Goal: Task Accomplishment & Management: Complete application form

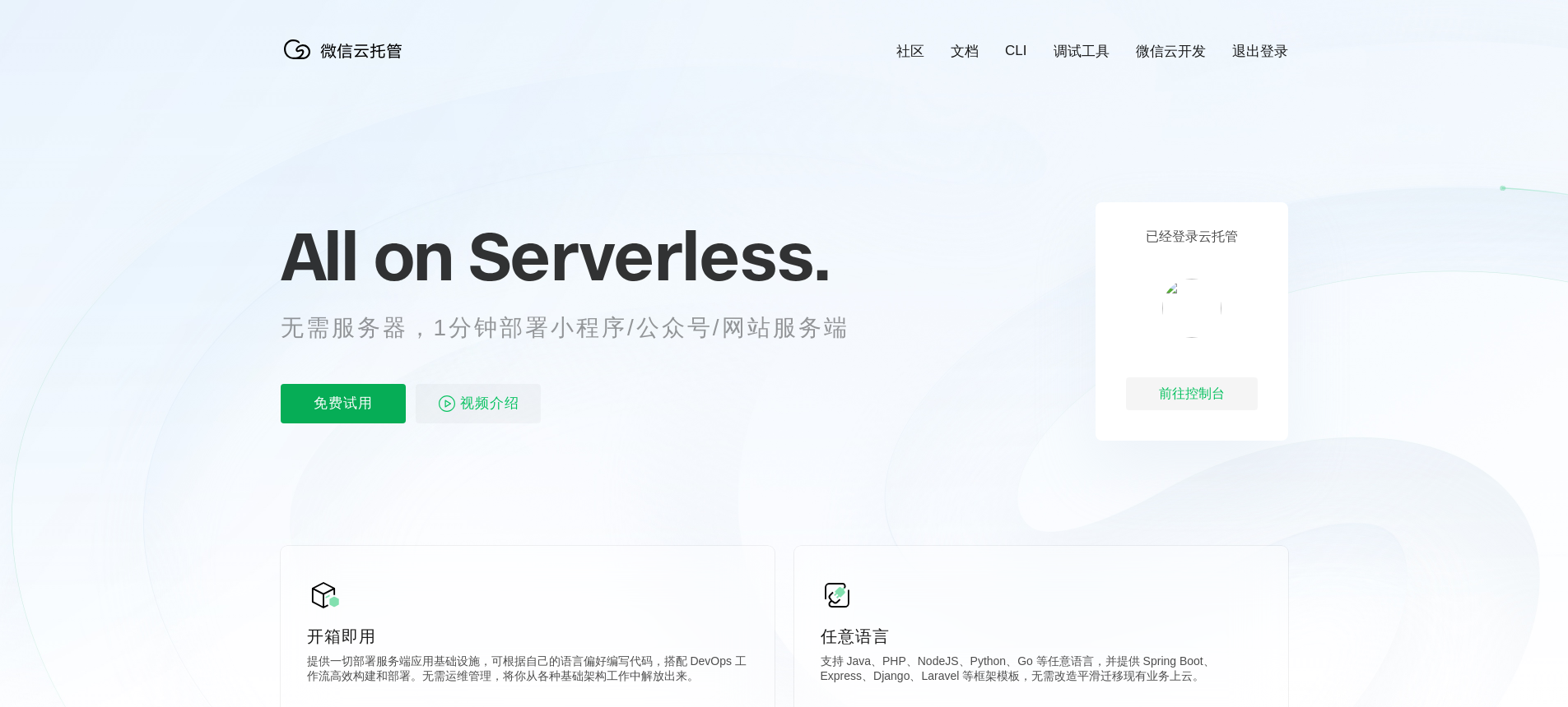
scroll to position [0, 2927]
click at [325, 404] on p "免费试用" at bounding box center [343, 404] width 125 height 40
click at [351, 407] on p "免费试用" at bounding box center [343, 404] width 125 height 40
